Goal: Find specific page/section: Find specific page/section

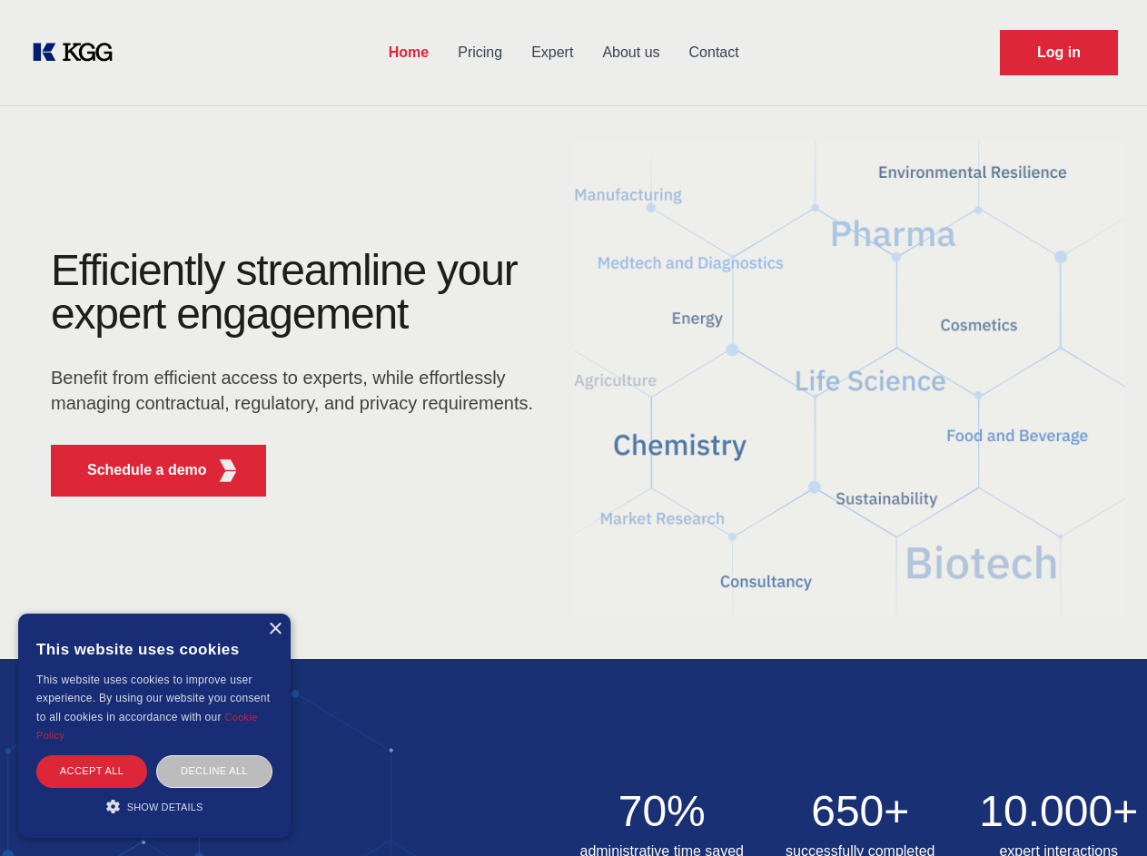
click at [573, 428] on div "Efficiently streamline your expert engagement Benefit from efficient access to …" at bounding box center [298, 380] width 552 height 262
click at [136, 470] on p "Schedule a demo" at bounding box center [147, 470] width 120 height 22
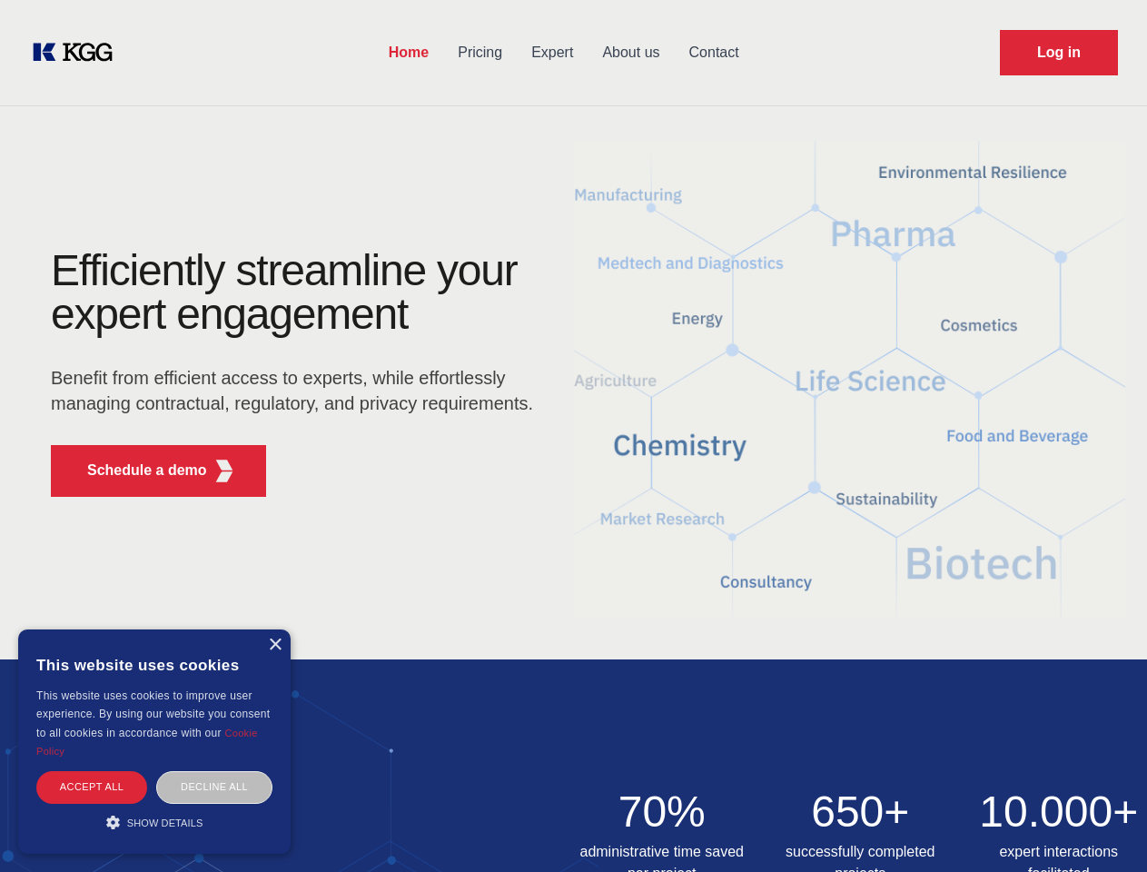
click at [274, 629] on div "× This website uses cookies This website uses cookies to improve user experienc…" at bounding box center [154, 741] width 272 height 224
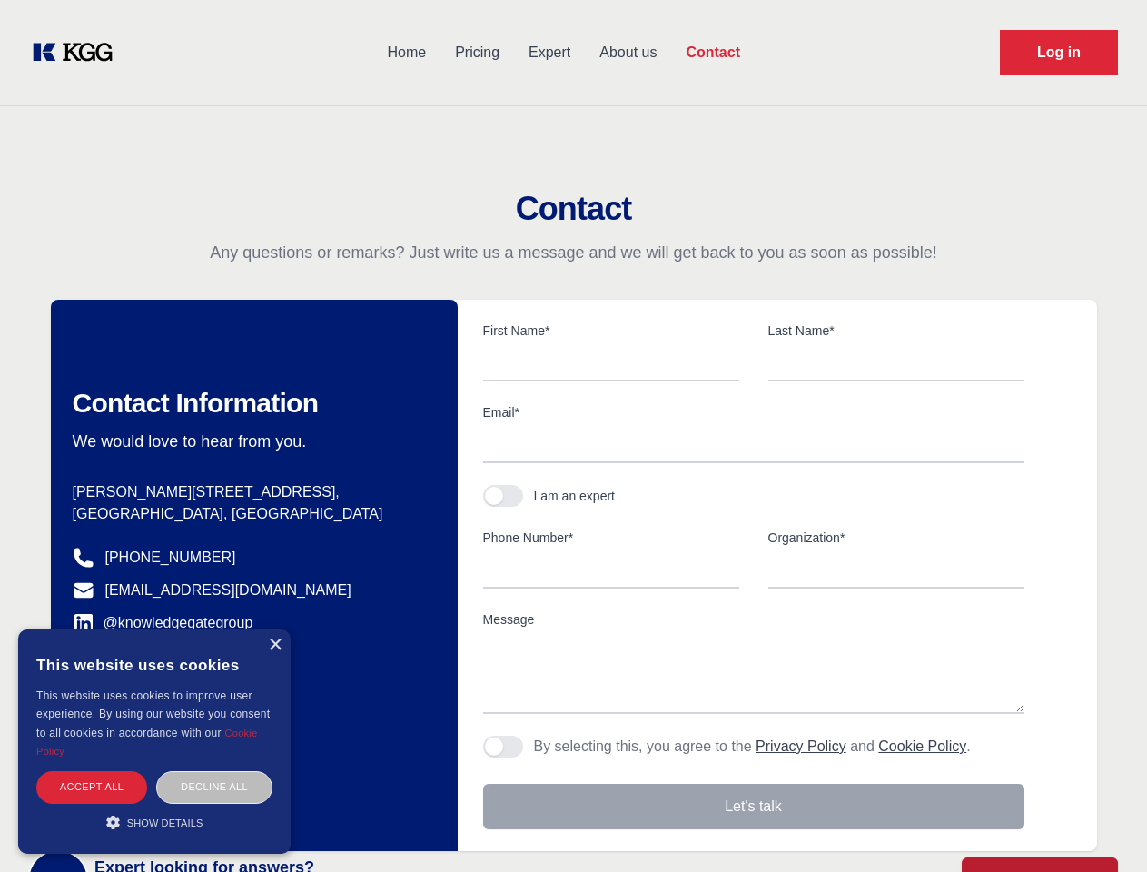
click at [92, 771] on div "Accept all" at bounding box center [91, 787] width 111 height 32
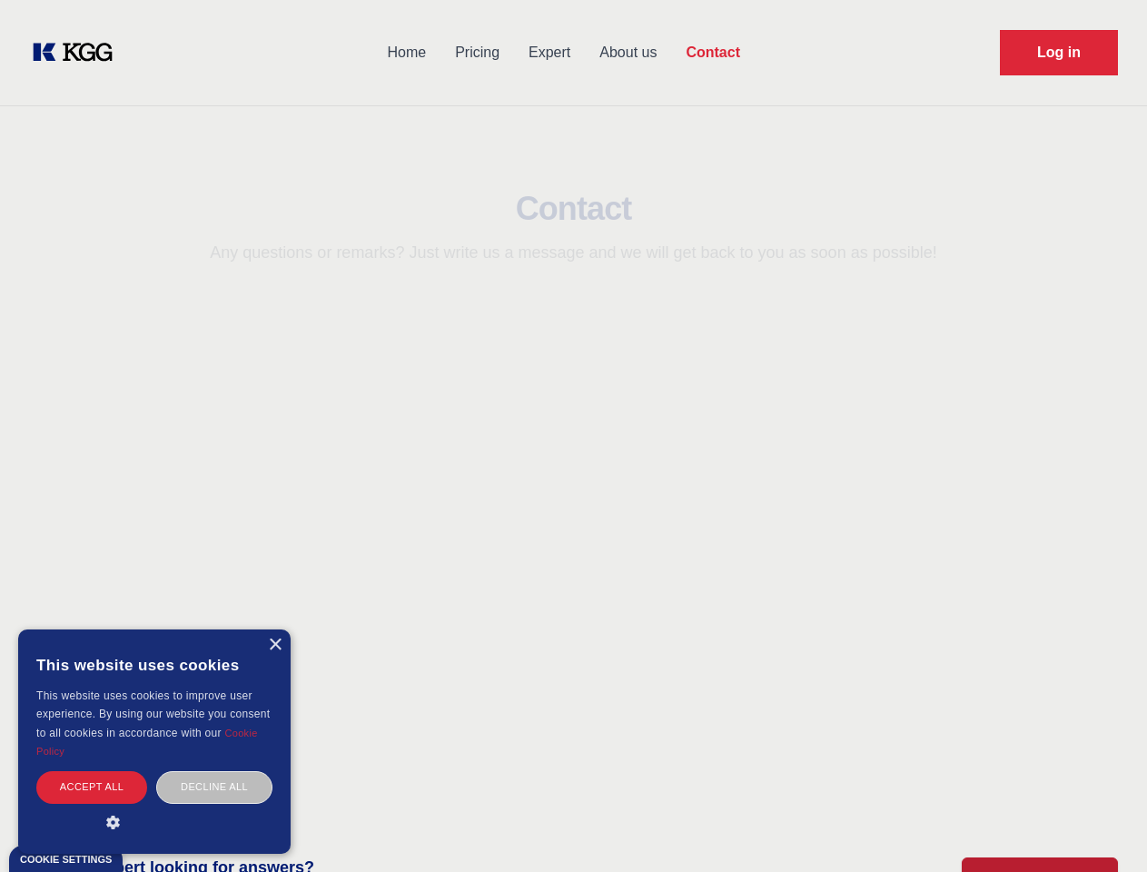
click at [214, 771] on div "Decline all" at bounding box center [214, 787] width 116 height 32
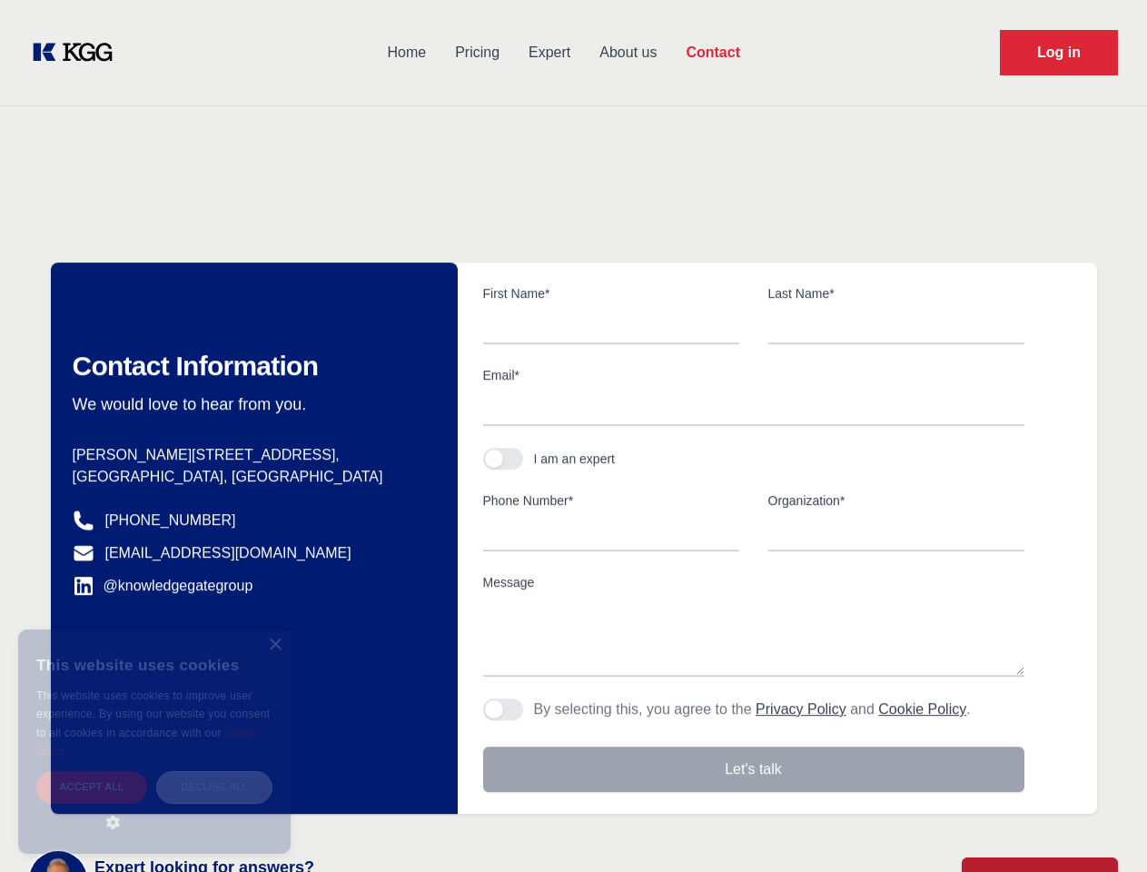
click at [154, 806] on main "Contact Any questions or remarks? Just write us a message and we will get back …" at bounding box center [573, 472] width 1147 height 945
